Goal: Transaction & Acquisition: Purchase product/service

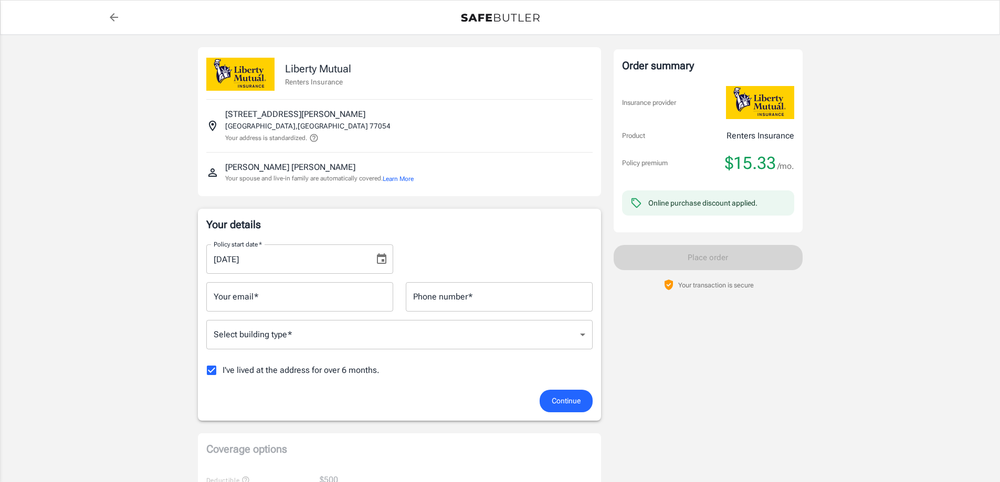
click at [382, 262] on icon "Choose date, selected date is Oct 10, 2025" at bounding box center [381, 259] width 9 height 10
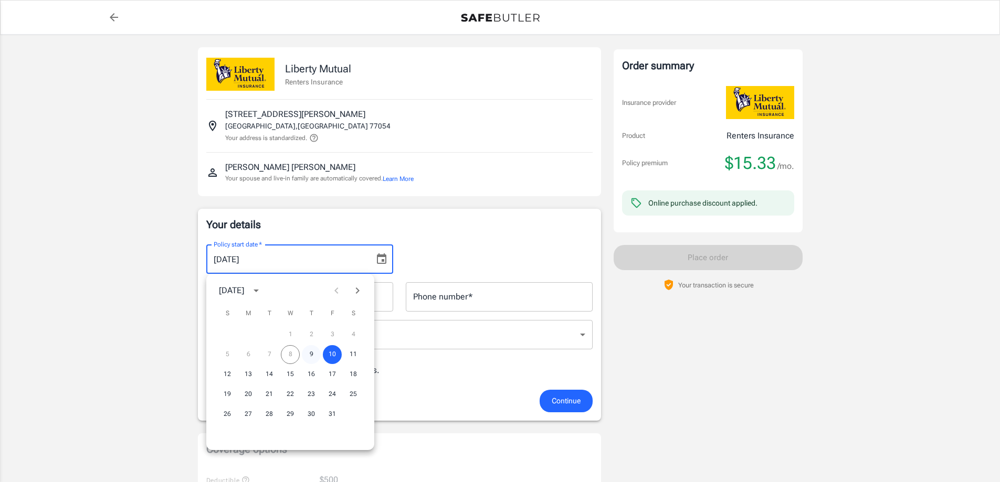
click at [309, 358] on button "9" at bounding box center [311, 354] width 19 height 19
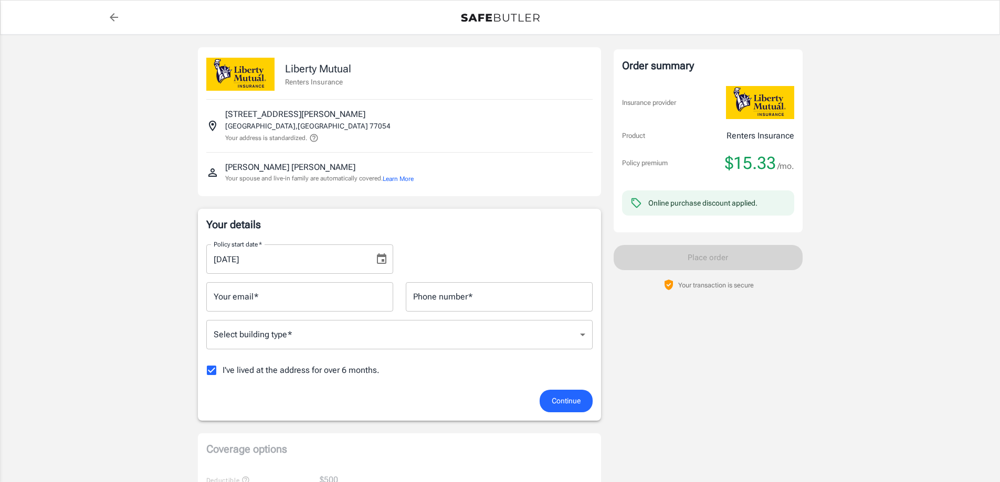
type input "[DATE]"
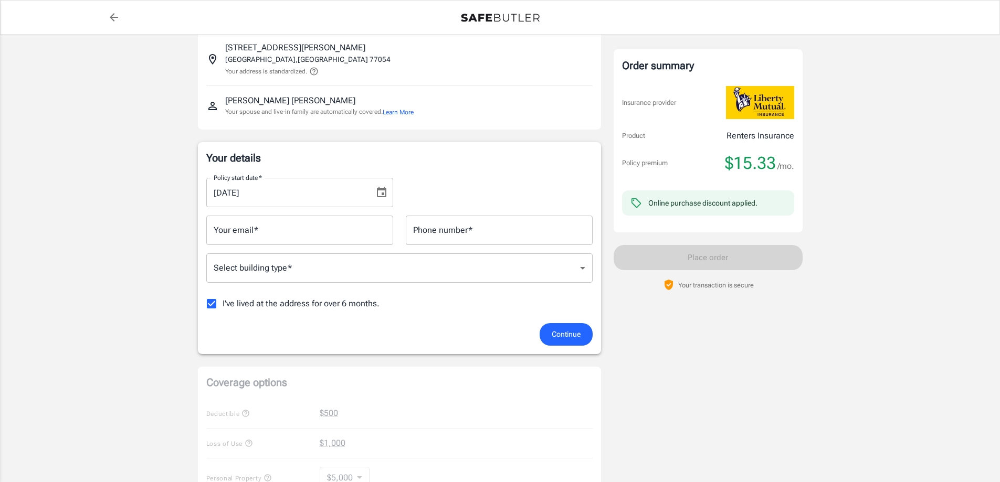
scroll to position [157, 0]
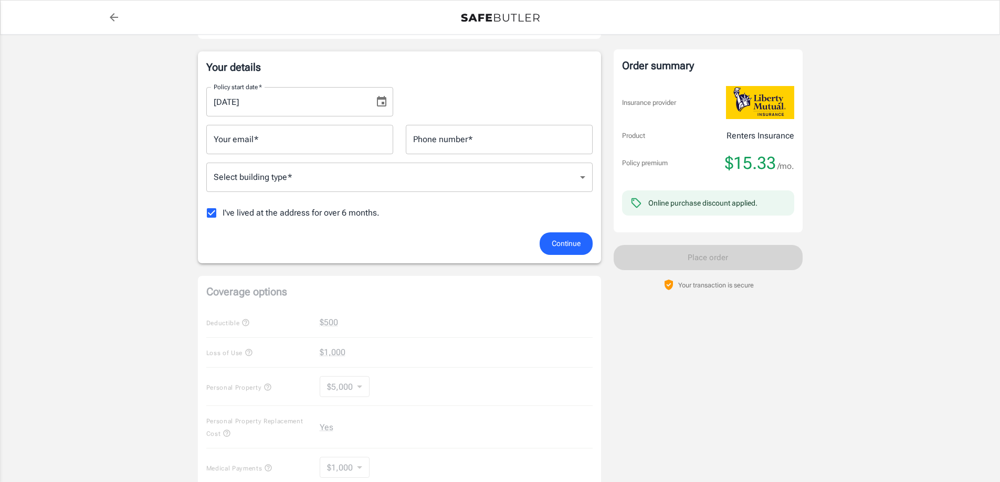
click at [261, 137] on input "Your email   *" at bounding box center [299, 139] width 187 height 29
type input "[EMAIL_ADDRESS][DOMAIN_NAME]"
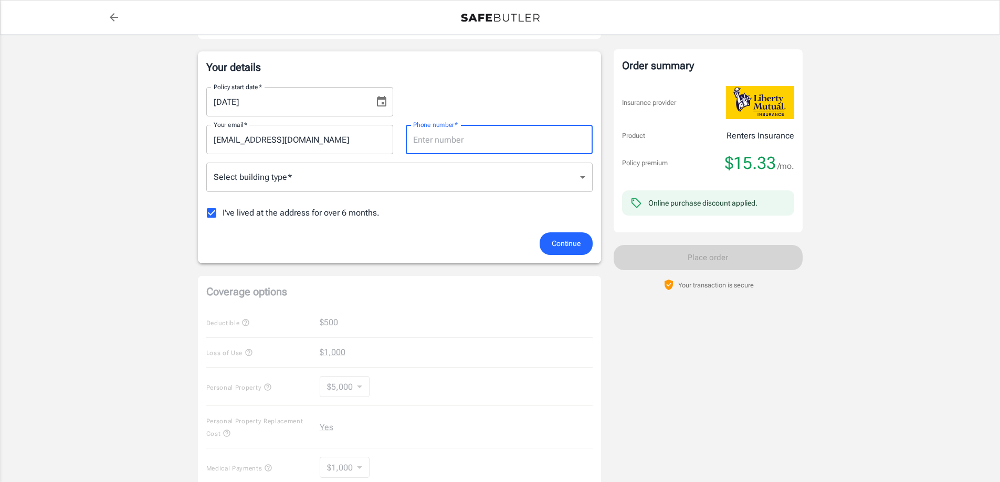
click at [442, 146] on input "Phone number   *" at bounding box center [499, 139] width 187 height 29
type input "2813804219"
click at [384, 171] on body "Policy premium $ 15.33 /mo Liberty Mutual Renters Insurance [STREET_ADDRESS][PE…" at bounding box center [500, 358] width 1000 height 1031
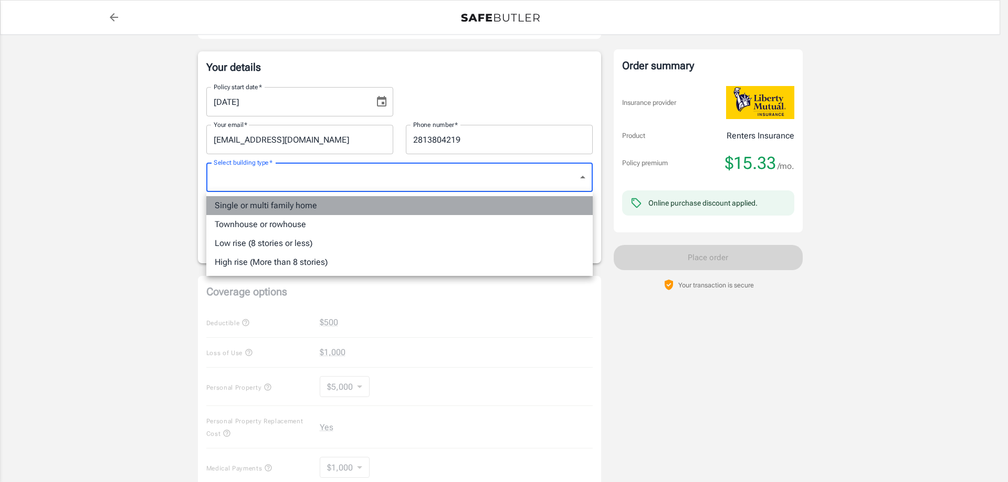
click at [309, 204] on li "Single or multi family home" at bounding box center [399, 205] width 386 height 19
type input "singlefamily"
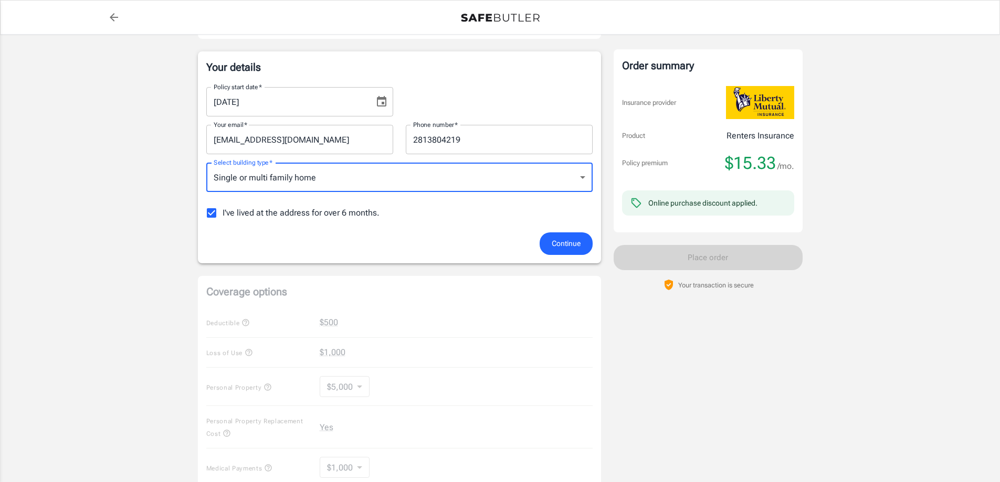
click at [212, 212] on input "I've lived at the address for over 6 months." at bounding box center [212, 213] width 22 height 22
checkbox input "false"
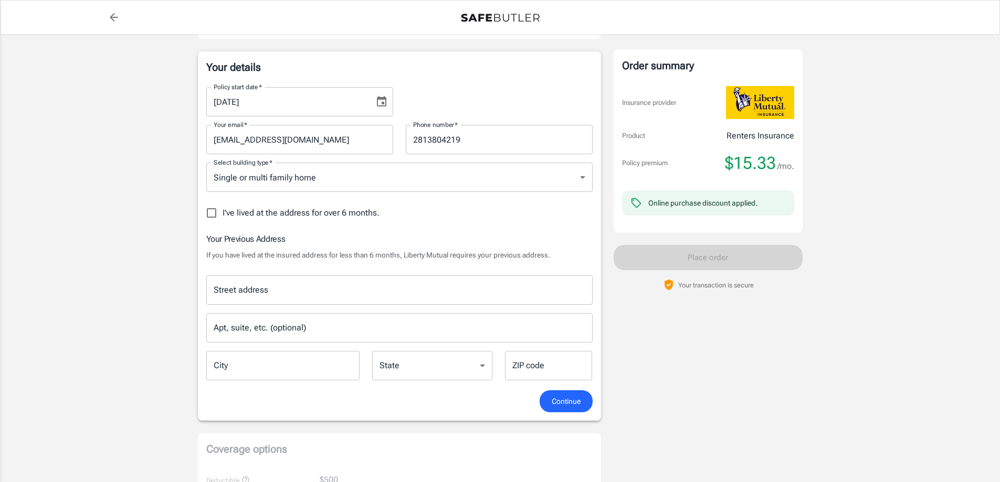
click at [232, 293] on input "Street address" at bounding box center [399, 290] width 377 height 20
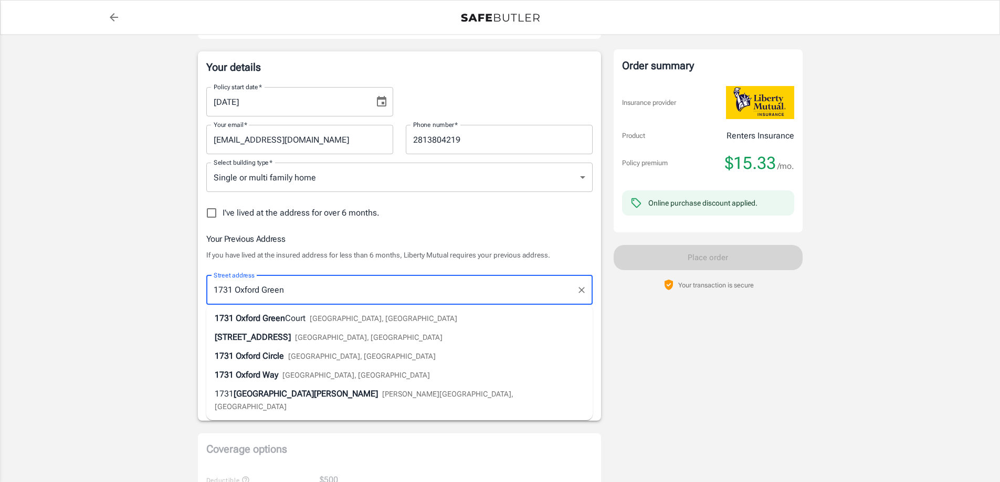
click at [245, 320] on span "Oxford Green" at bounding box center [260, 318] width 49 height 10
type input "[STREET_ADDRESS]"
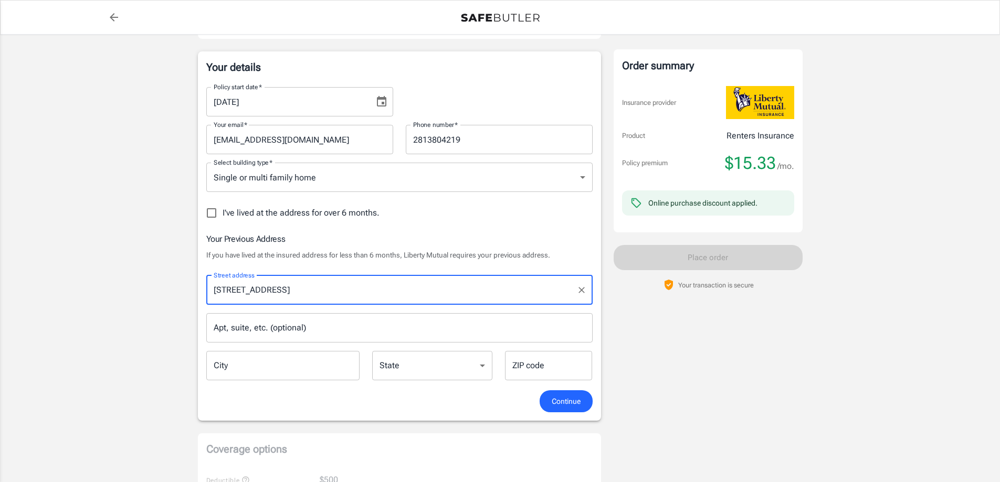
type input "[GEOGRAPHIC_DATA]"
select select "[GEOGRAPHIC_DATA]"
type input "77545"
type input "[STREET_ADDRESS]"
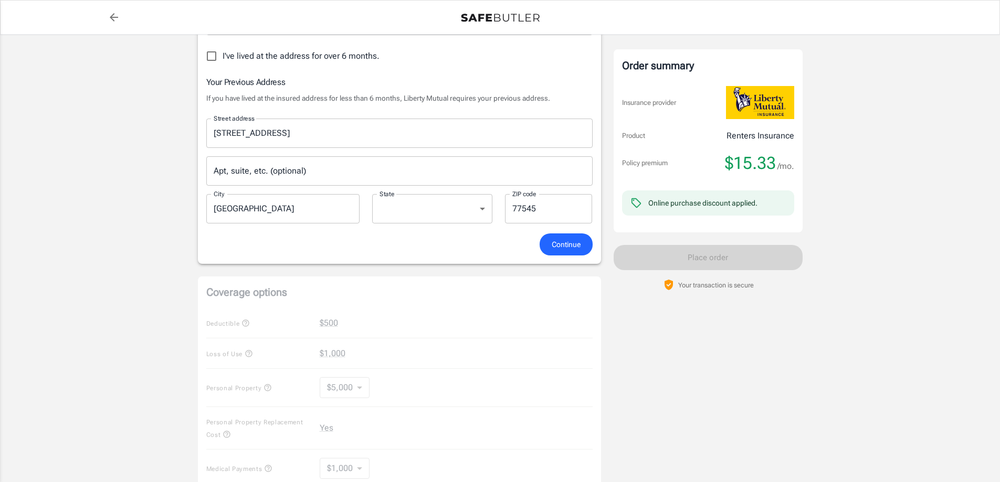
scroll to position [315, 0]
click at [574, 243] on span "Continue" at bounding box center [566, 244] width 29 height 13
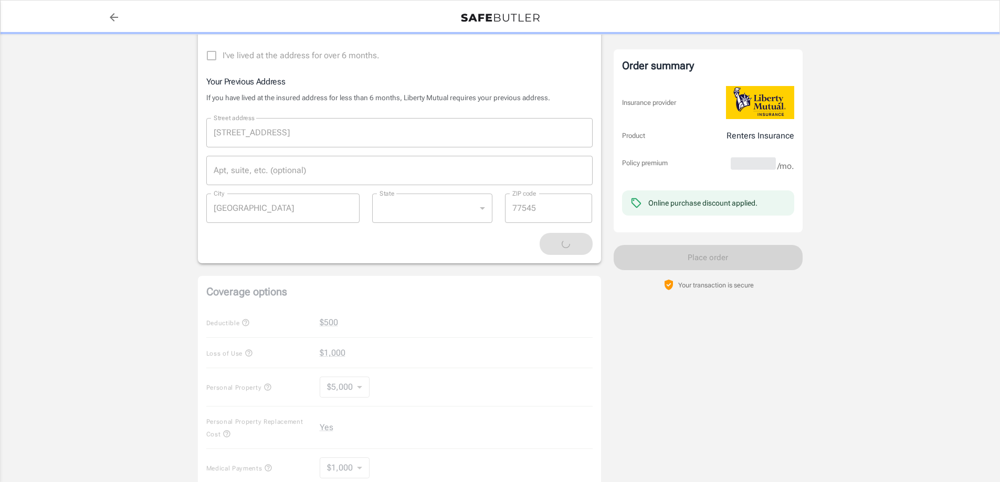
scroll to position [367, 0]
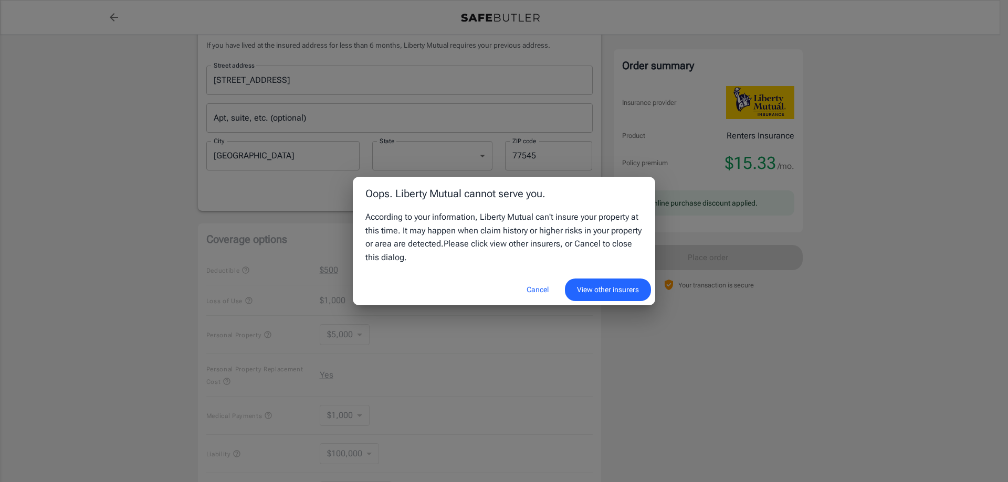
click at [575, 290] on button "View other insurers" at bounding box center [608, 290] width 86 height 23
